Goal: Information Seeking & Learning: Understand process/instructions

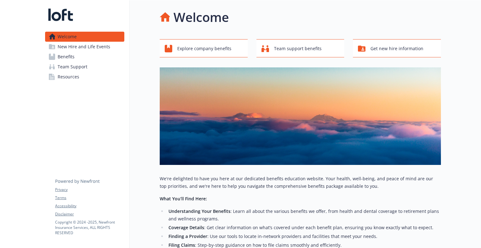
scroll to position [1, 0]
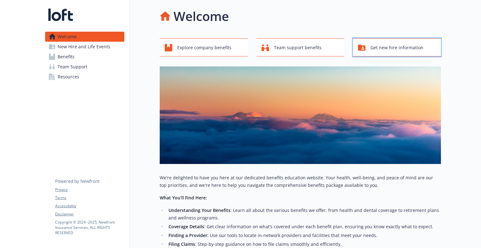
click at [377, 45] on span "Get new hire information" at bounding box center [396, 48] width 53 height 12
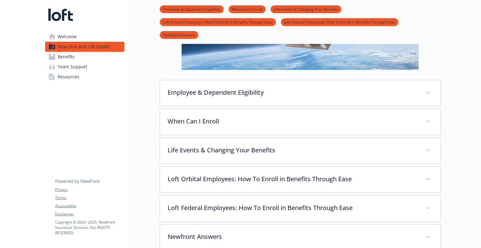
scroll to position [110, 0]
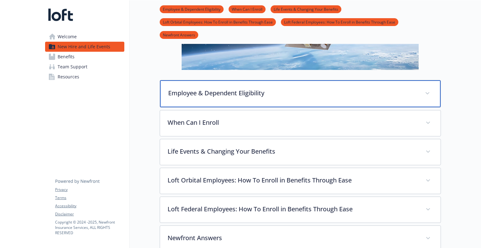
click at [198, 95] on p "Employee & Dependent Eligibility" at bounding box center [292, 92] width 249 height 9
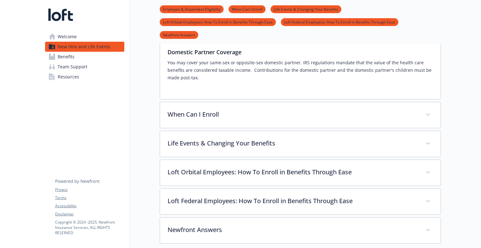
scroll to position [268, 0]
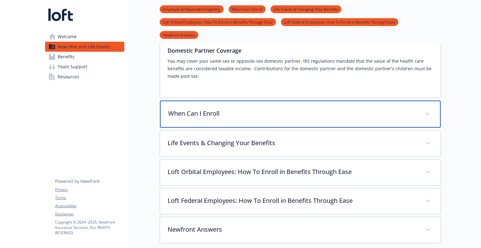
click at [190, 119] on div "When Can I Enroll" at bounding box center [300, 113] width 281 height 27
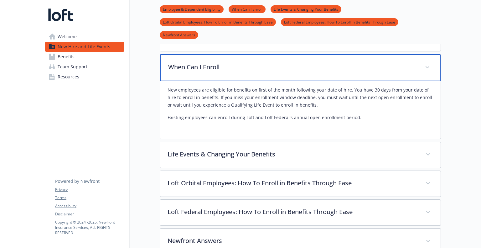
scroll to position [324, 0]
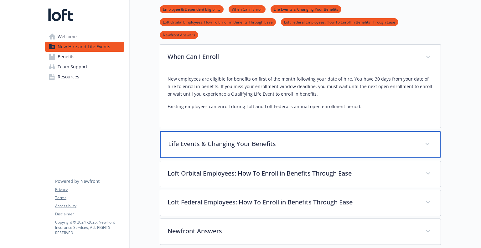
click at [190, 149] on div "Life Events & Changing Your Benefits" at bounding box center [300, 144] width 281 height 27
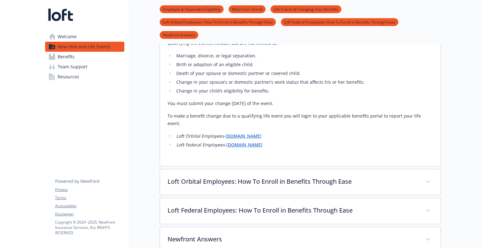
scroll to position [467, 0]
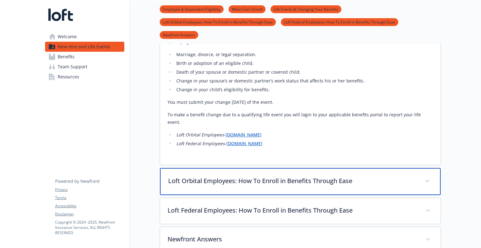
click at [190, 180] on div "Loft Orbital Employees: How To Enroll in Benefits Through Ease" at bounding box center [300, 181] width 281 height 27
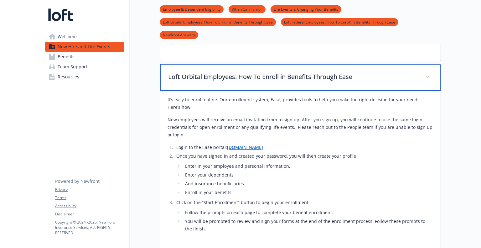
scroll to position [571, 0]
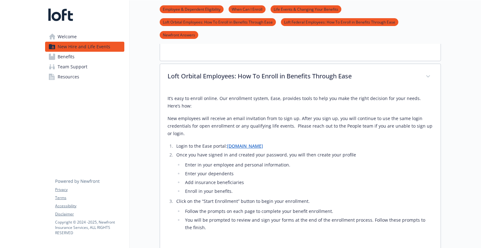
click at [238, 143] on link "[DOMAIN_NAME]" at bounding box center [245, 146] width 36 height 6
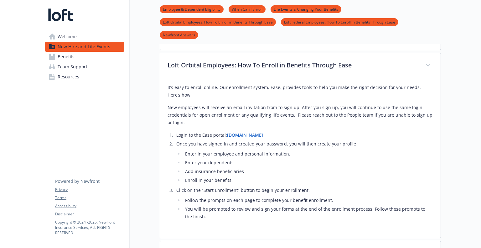
scroll to position [582, 0]
